Goal: Task Accomplishment & Management: Manage account settings

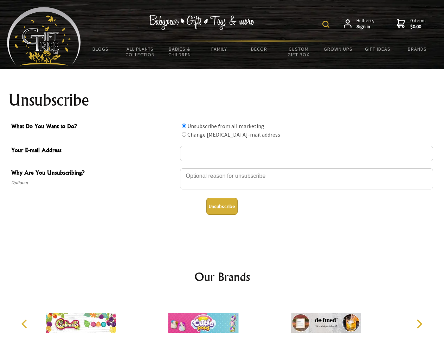
click at [327, 24] on img at bounding box center [325, 24] width 7 height 7
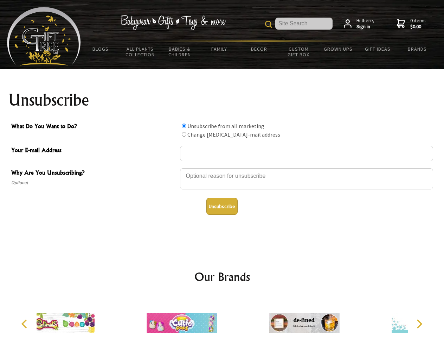
click at [222, 168] on div at bounding box center [306, 179] width 253 height 25
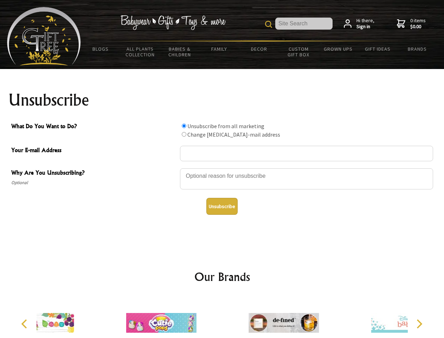
click at [184, 126] on input "What Do You Want to Do?" at bounding box center [184, 125] width 5 height 5
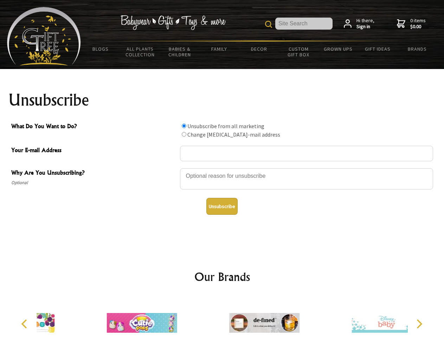
click at [184, 134] on input "What Do You Want to Do?" at bounding box center [184, 134] width 5 height 5
radio input "true"
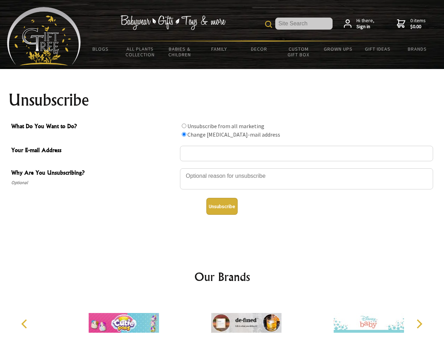
click at [222, 206] on button "Unsubscribe" at bounding box center [221, 206] width 31 height 17
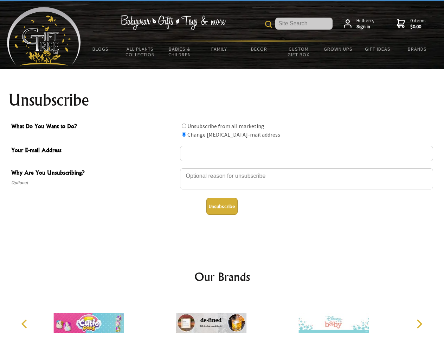
click at [25, 324] on icon "Previous" at bounding box center [24, 323] width 9 height 9
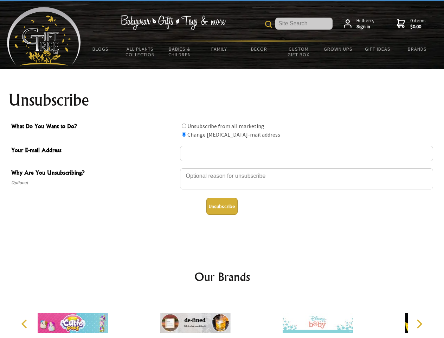
click at [419, 324] on icon "Next" at bounding box center [418, 323] width 9 height 9
